Goal: Task Accomplishment & Management: Use online tool/utility

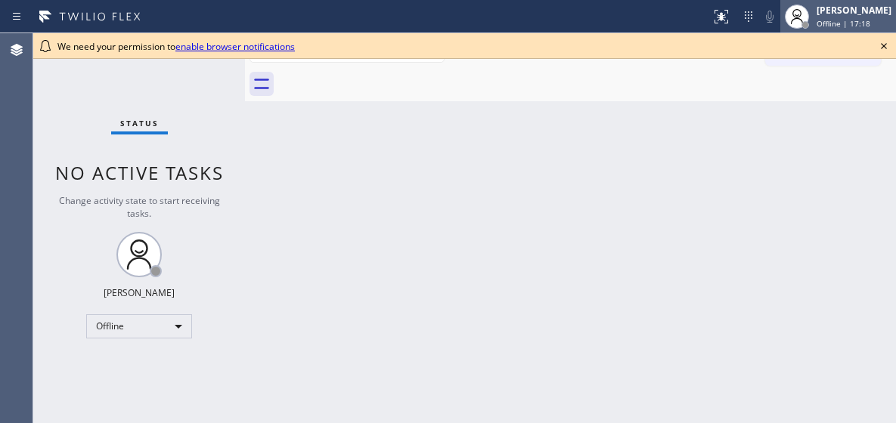
click at [789, 17] on icon at bounding box center [796, 17] width 18 height 18
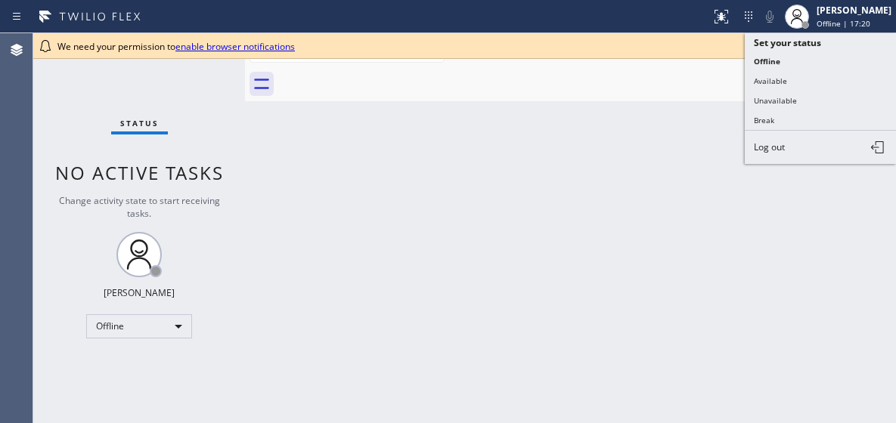
click at [639, 118] on div "Back to Dashboard Change Sender ID Customers Technicians Select a contact Outbo…" at bounding box center [570, 228] width 651 height 390
